Goal: Ask a question: Seek information or help from site administrators or community

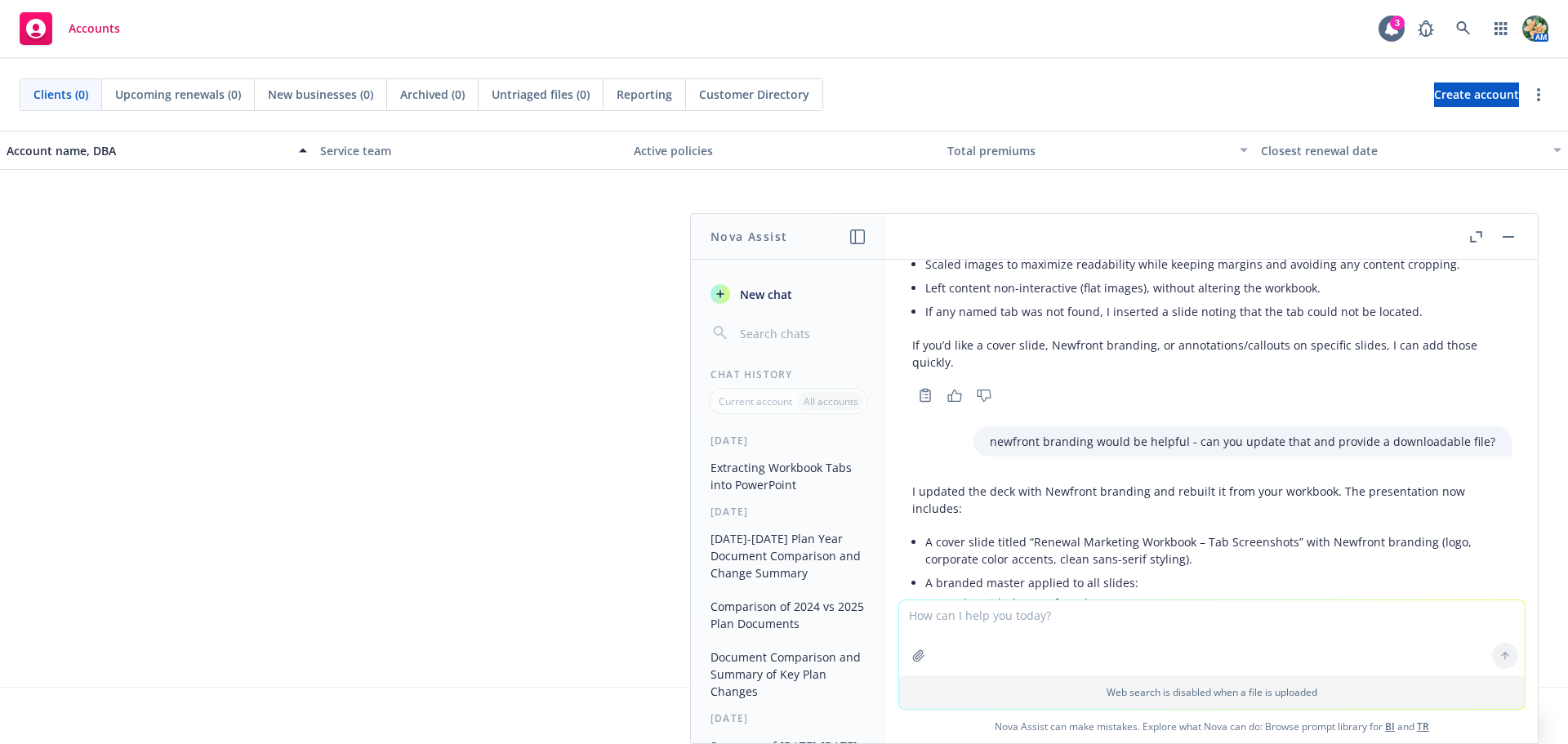
scroll to position [1270, 0]
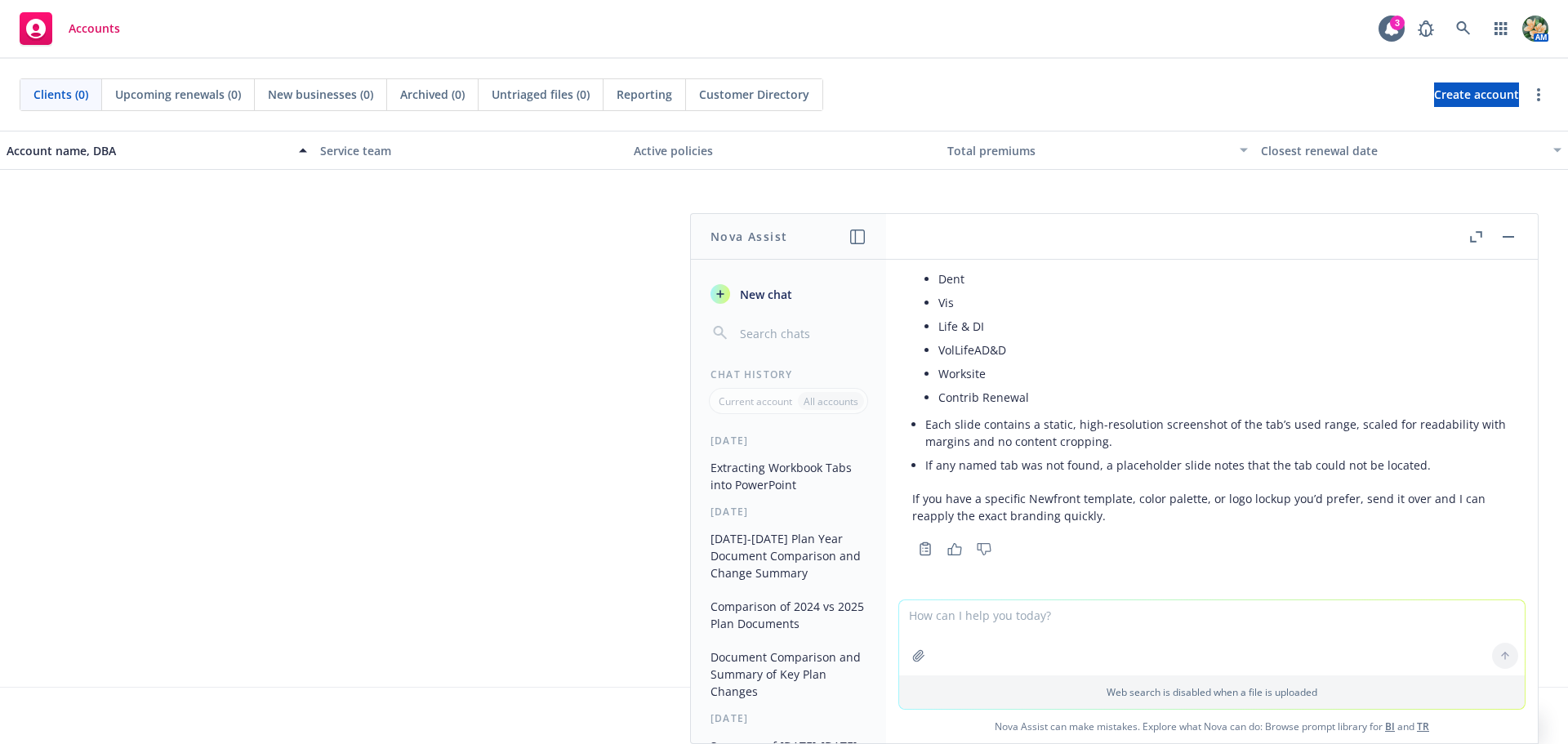
click at [1041, 637] on textarea at bounding box center [1211, 637] width 625 height 75
type textarea "hi nova i don't see a file to download can you reshare again"
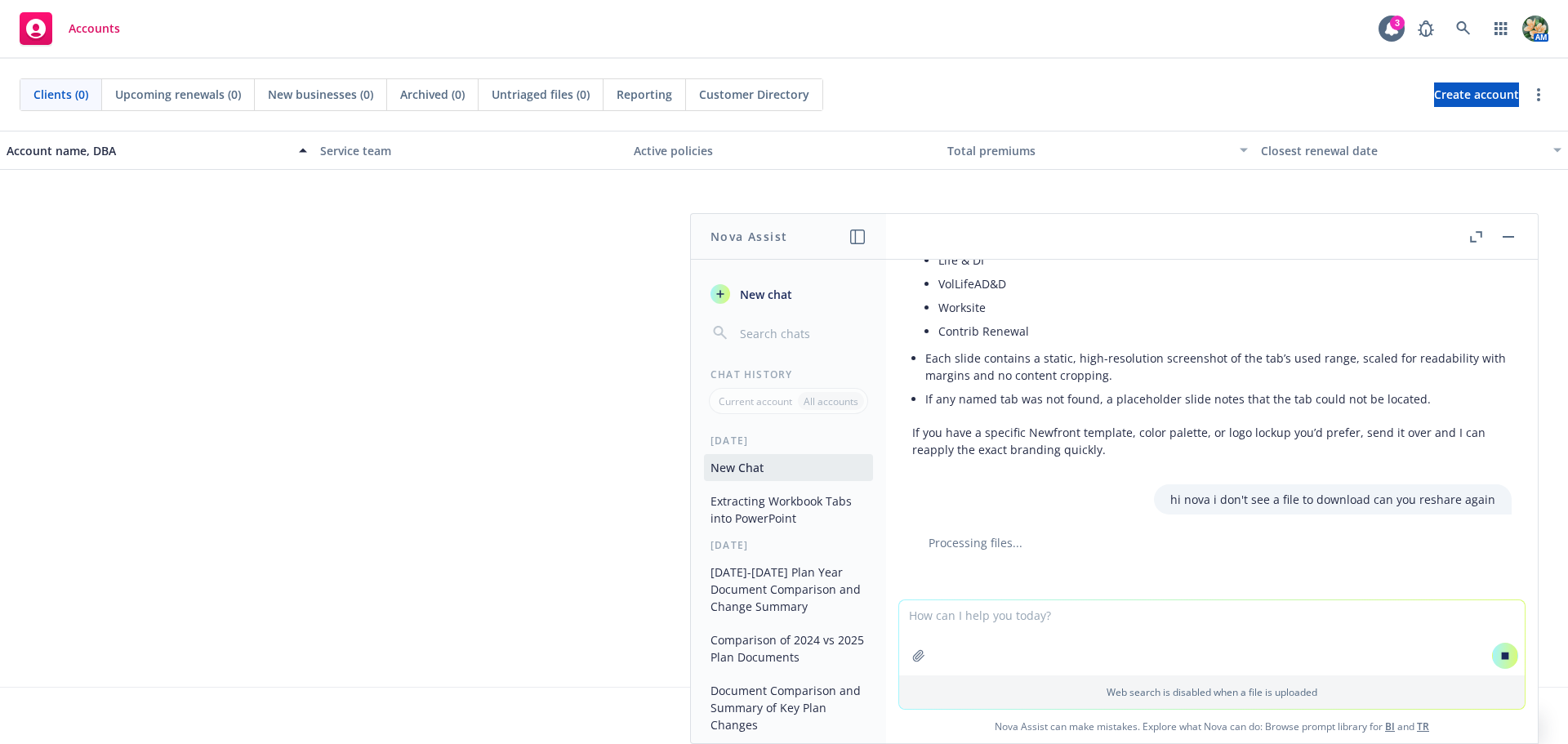
scroll to position [1317, 0]
